Goal: Answer question/provide support

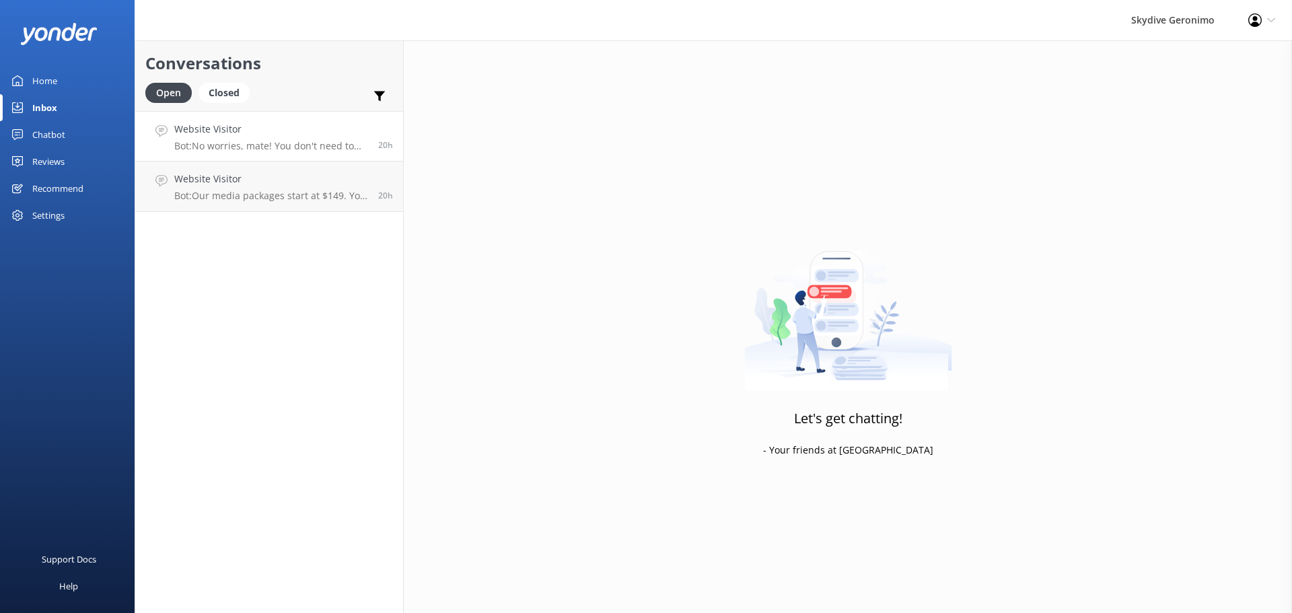
click at [318, 148] on p "Bot: No worries, mate! You don't need to bring your passport or any ID for your…" at bounding box center [271, 146] width 194 height 12
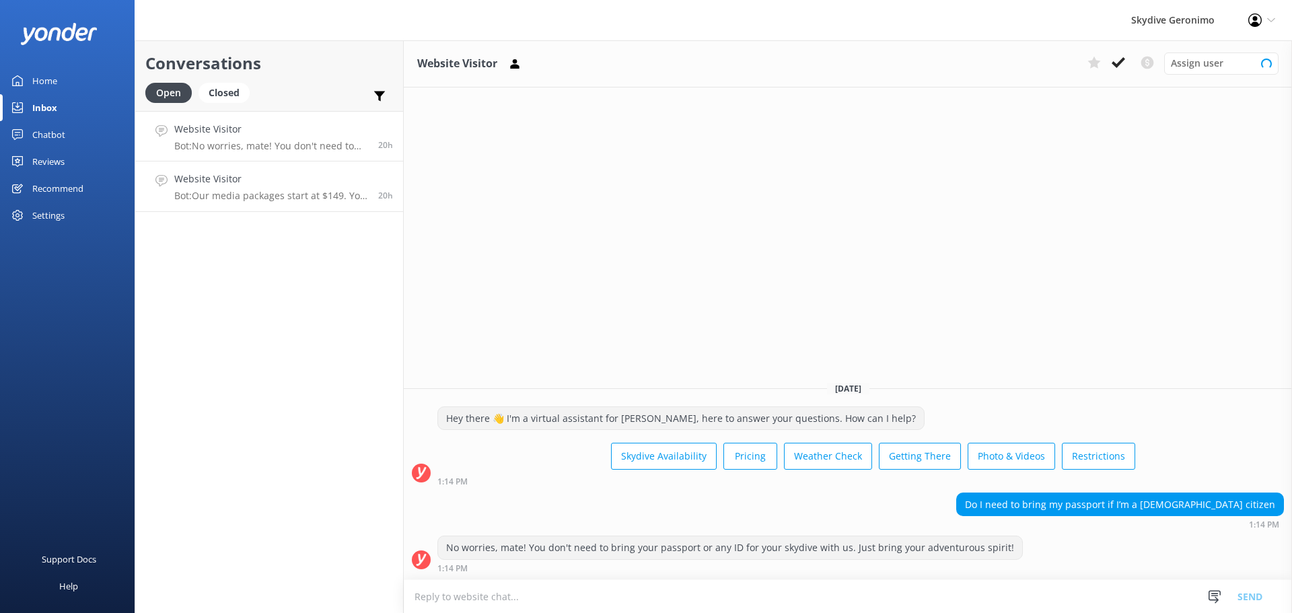
click at [299, 206] on link "Website Visitor Bot: Our media packages start at $149. You can add a photo and …" at bounding box center [269, 186] width 268 height 50
